Goal: Find specific page/section: Find specific page/section

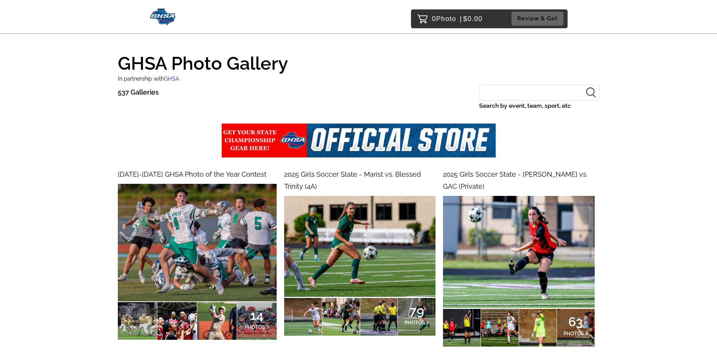
click at [557, 96] on input "Search by event, team, sport, etc" at bounding box center [539, 92] width 120 height 16
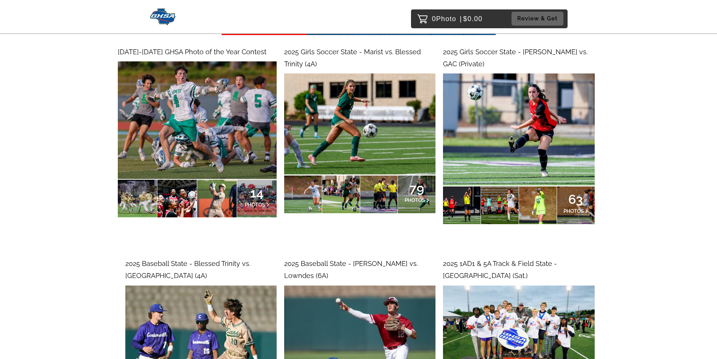
scroll to position [38, 0]
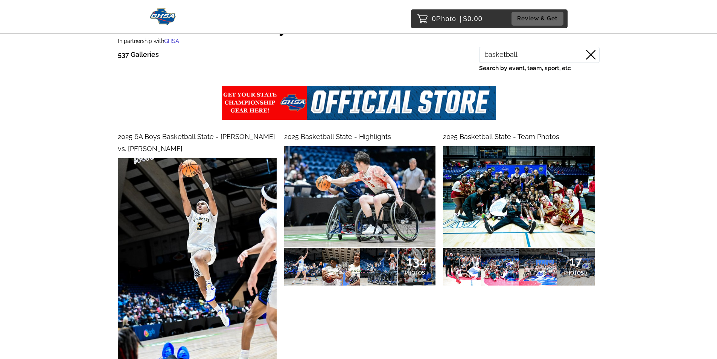
type input "basketball"
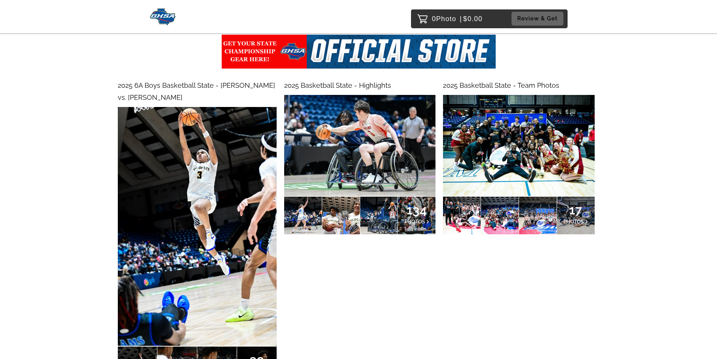
scroll to position [113, 0]
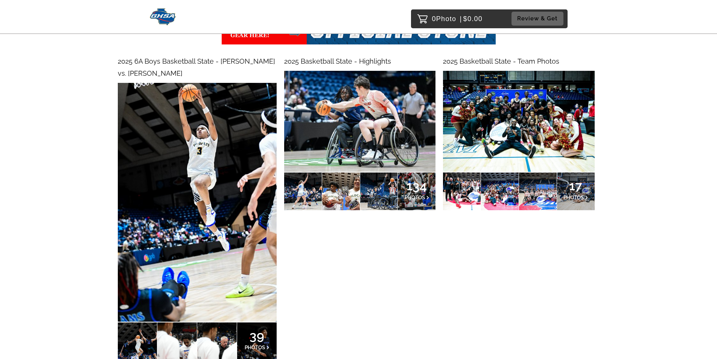
click at [459, 184] on div at bounding box center [462, 191] width 38 height 38
